Goal: Information Seeking & Learning: Check status

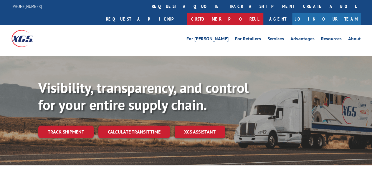
click at [263, 13] on link "Customer Portal" at bounding box center [225, 19] width 77 height 13
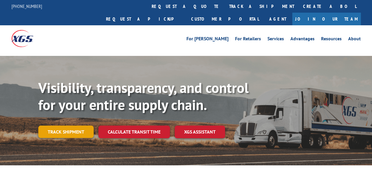
click at [81, 126] on link "Track shipment" at bounding box center [65, 132] width 55 height 12
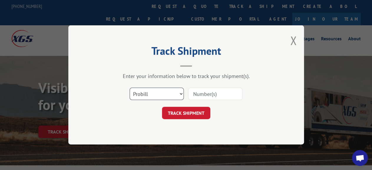
click at [130, 88] on select "Select category... Probill BOL PO" at bounding box center [157, 94] width 54 height 12
select select "bol"
click option "BOL" at bounding box center [0, 0] width 0 height 0
click at [199, 91] on input at bounding box center [215, 94] width 54 height 12
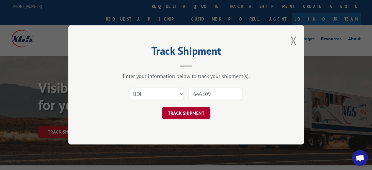
type input "646509"
click at [194, 112] on button "TRACK SHIPMENT" at bounding box center [186, 113] width 48 height 12
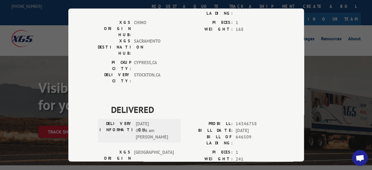
scroll to position [382, 0]
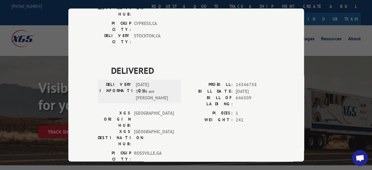
drag, startPoint x: 107, startPoint y: 48, endPoint x: 219, endPoint y: 115, distance: 130.2
click at [201, 135] on div "DELIVERED DELIVERY INFORMATION: PROBILL: 6974907 BILL DATE: [DATE] BILL OF LADI…" at bounding box center [186, 48] width 177 height 748
copy div "ESTIMATED DELIVERY TIME: [DATE] The estimated time is using the time zone for t…"
